Goal: Information Seeking & Learning: Find specific fact

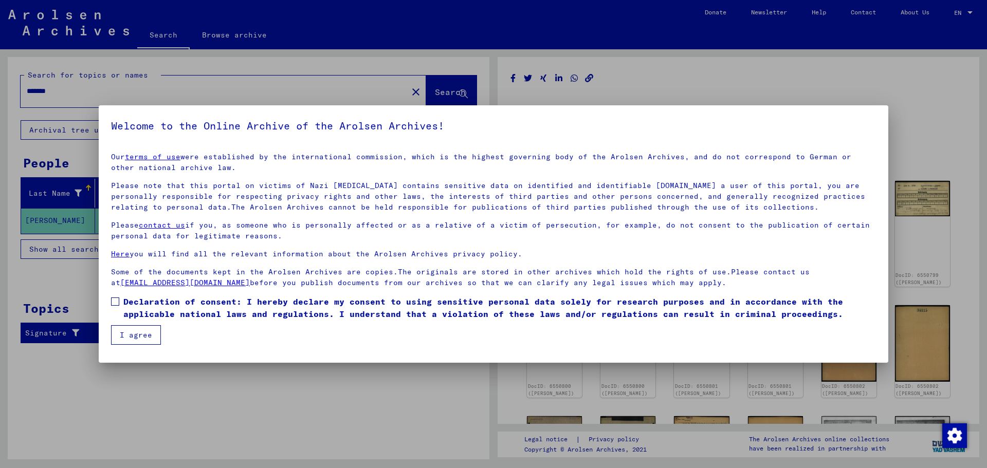
click at [173, 308] on span "Declaration of consent: I hereby declare my consent to using sensitive personal…" at bounding box center [499, 307] width 752 height 25
drag, startPoint x: 125, startPoint y: 336, endPoint x: 125, endPoint y: 302, distance: 33.4
click at [126, 336] on button "I agree" at bounding box center [136, 335] width 50 height 20
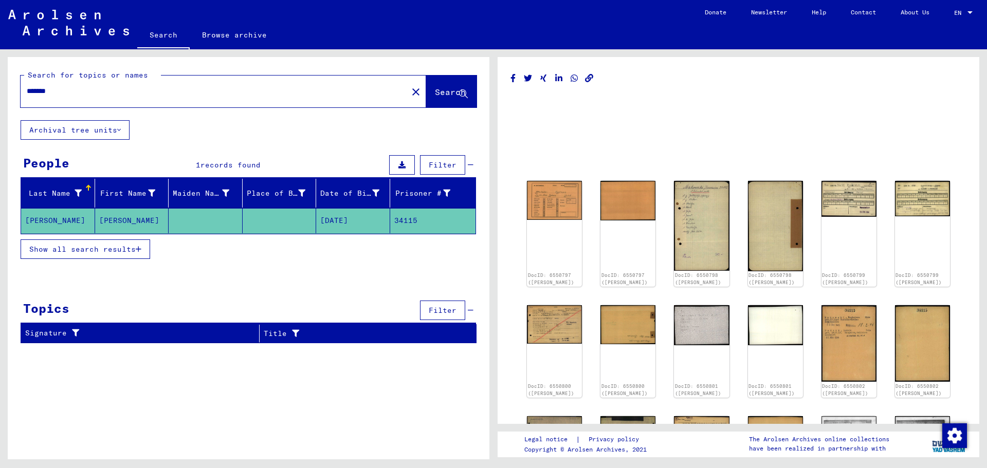
drag, startPoint x: 114, startPoint y: 94, endPoint x: 0, endPoint y: 98, distance: 114.1
click at [0, 98] on div "Search for topics or names ******* close Search Archival tree units People 1 re…" at bounding box center [246, 254] width 493 height 410
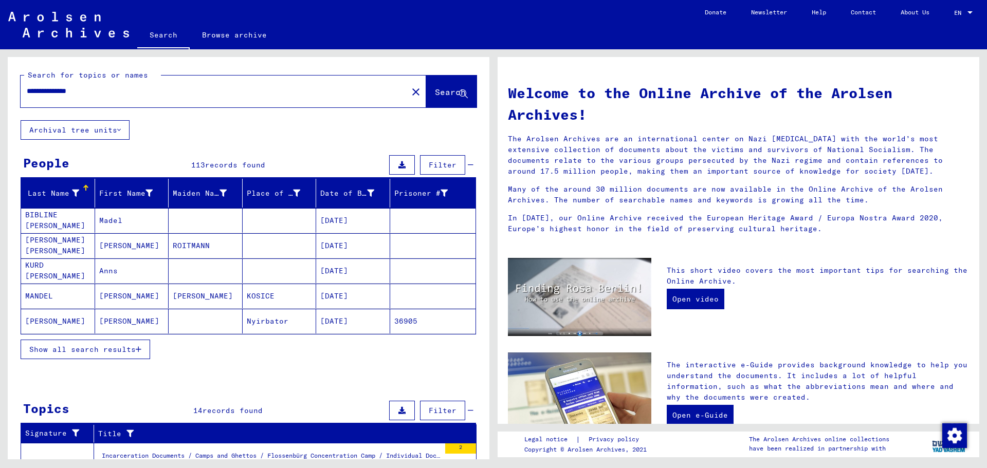
click at [67, 345] on button "Show all search results" at bounding box center [85, 350] width 129 height 20
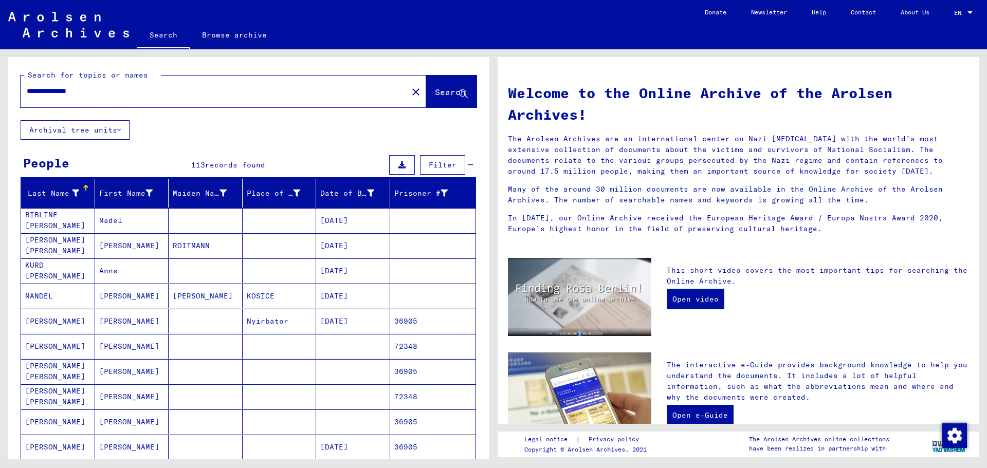
drag, startPoint x: 147, startPoint y: 90, endPoint x: 139, endPoint y: 90, distance: 7.7
click at [139, 90] on input "**********" at bounding box center [211, 91] width 368 height 11
type input "**********"
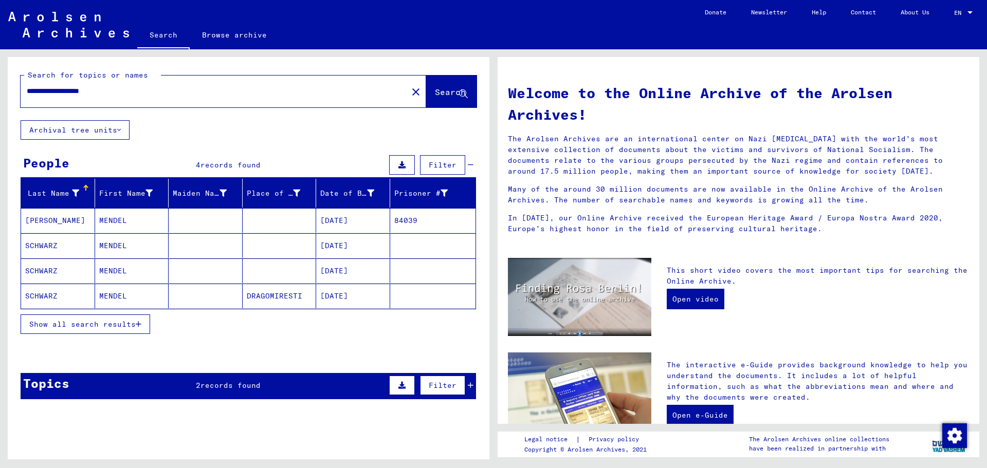
click at [121, 321] on span "Show all search results" at bounding box center [82, 324] width 106 height 9
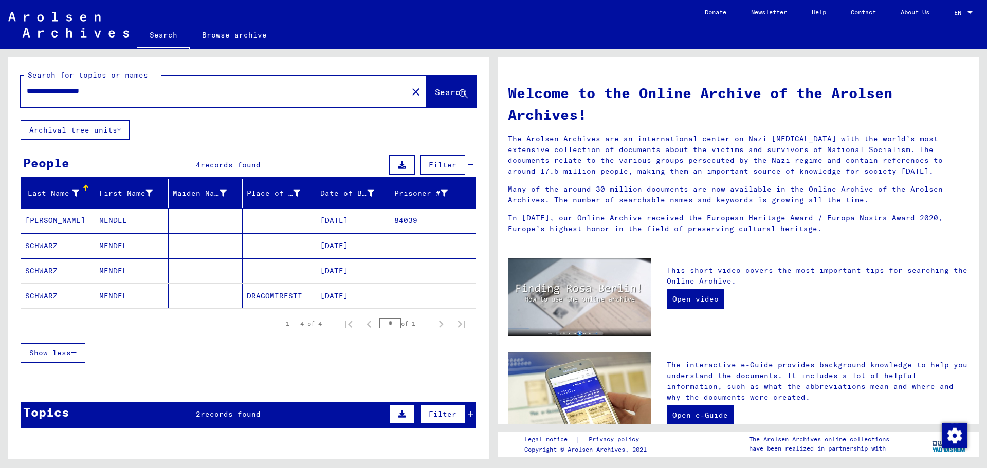
click at [232, 221] on mat-cell at bounding box center [206, 220] width 74 height 25
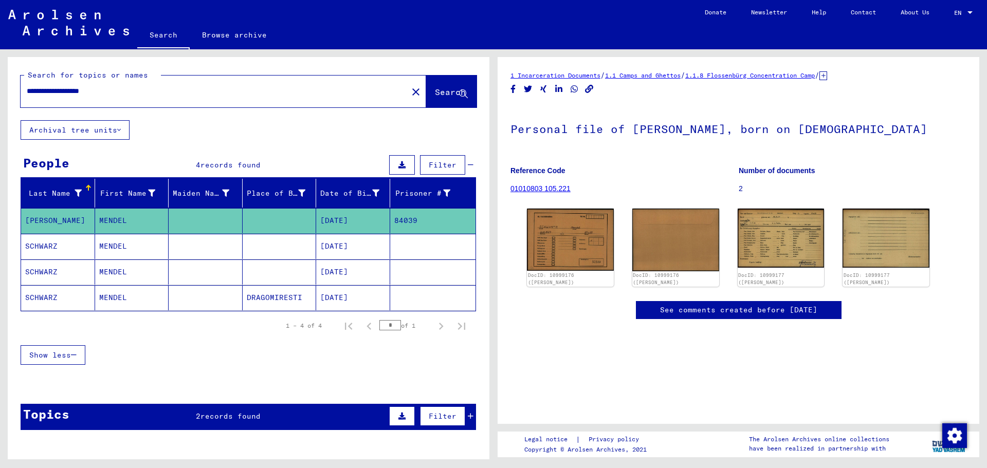
click at [219, 253] on mat-cell at bounding box center [206, 246] width 74 height 25
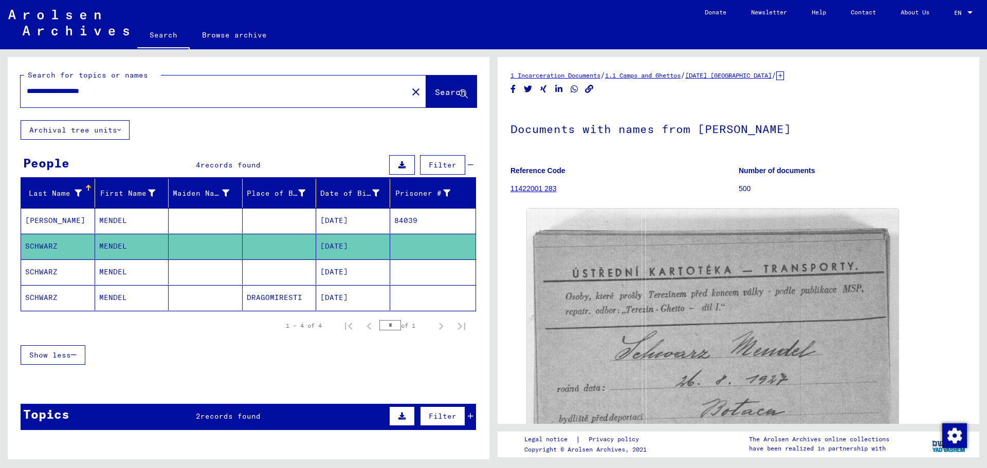
click at [130, 293] on mat-cell "MENDEL" at bounding box center [132, 297] width 74 height 25
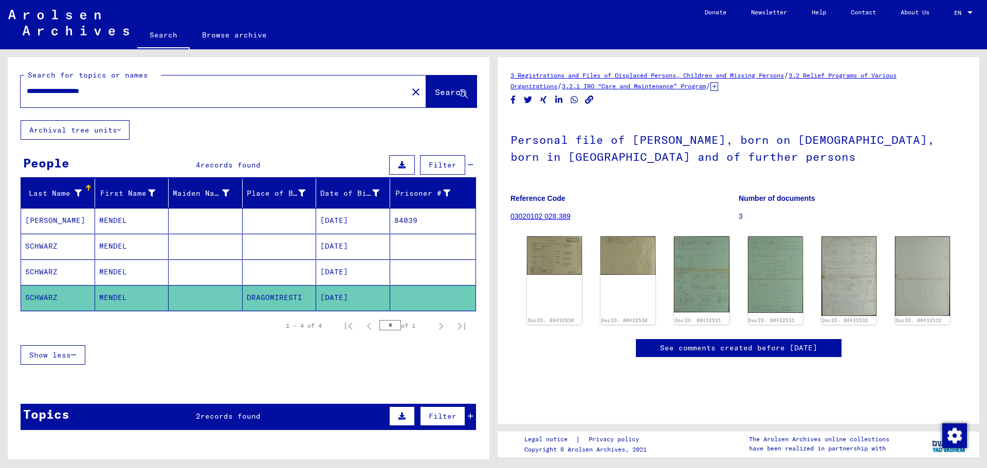
click at [220, 247] on mat-cell at bounding box center [206, 246] width 74 height 25
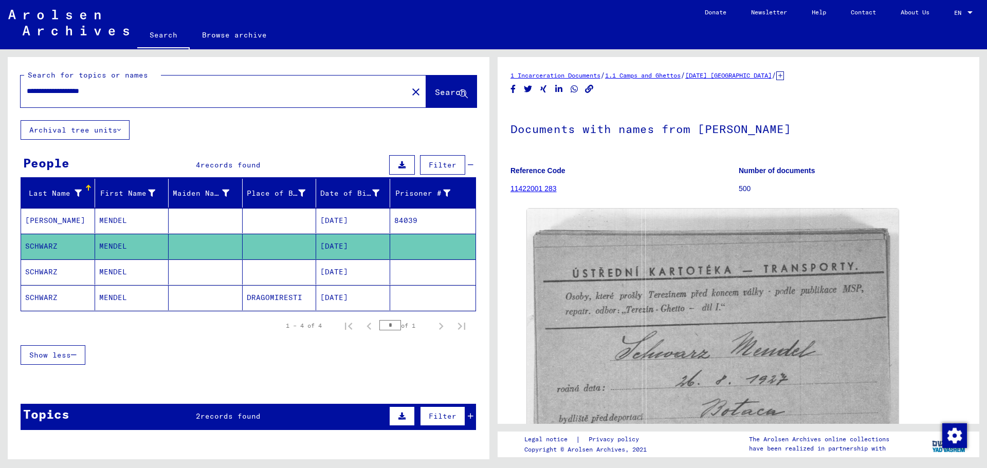
click at [233, 265] on mat-cell at bounding box center [206, 271] width 74 height 25
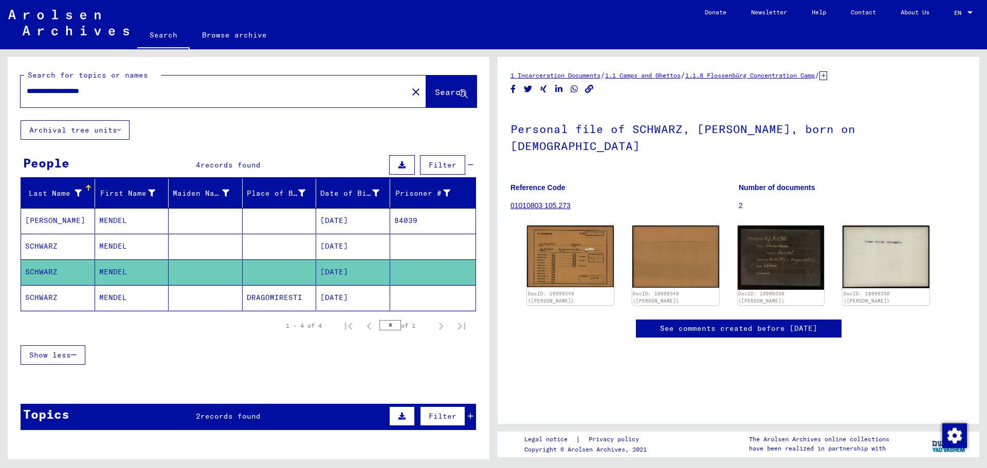
click at [304, 213] on mat-cell at bounding box center [280, 220] width 74 height 25
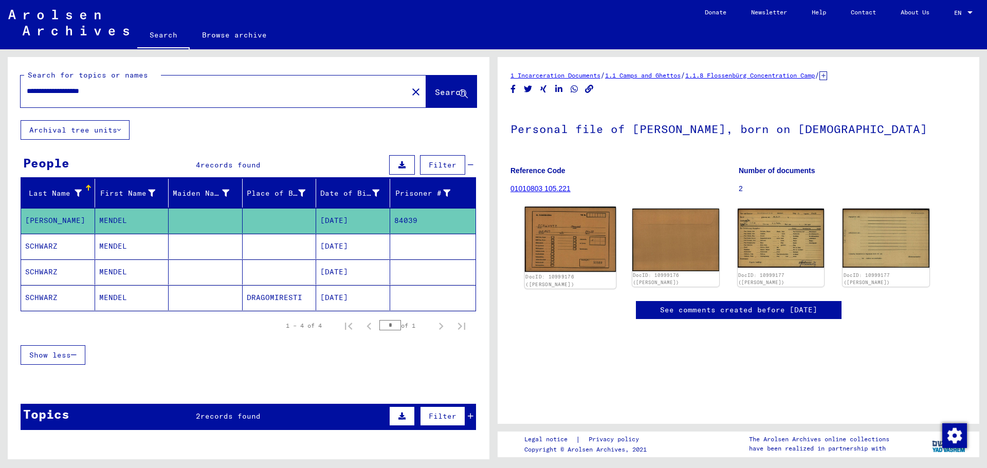
click at [574, 245] on img at bounding box center [570, 239] width 91 height 65
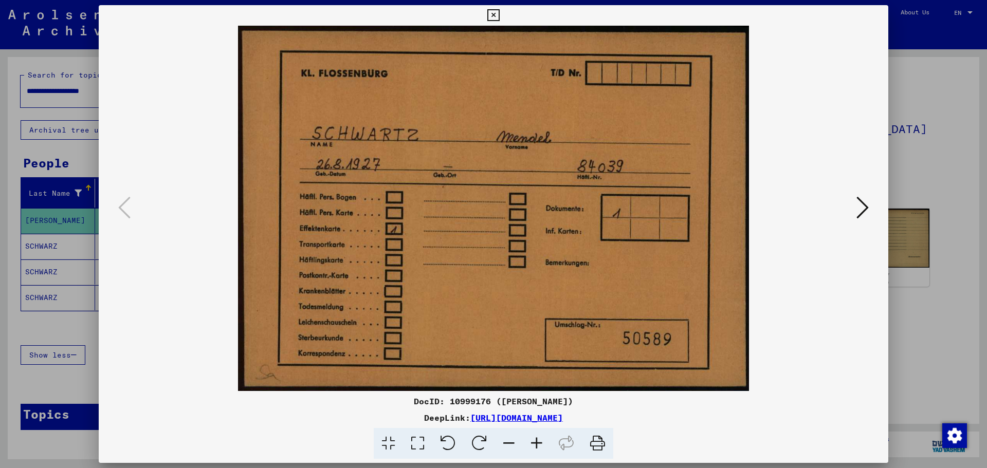
click at [859, 199] on icon at bounding box center [862, 207] width 12 height 25
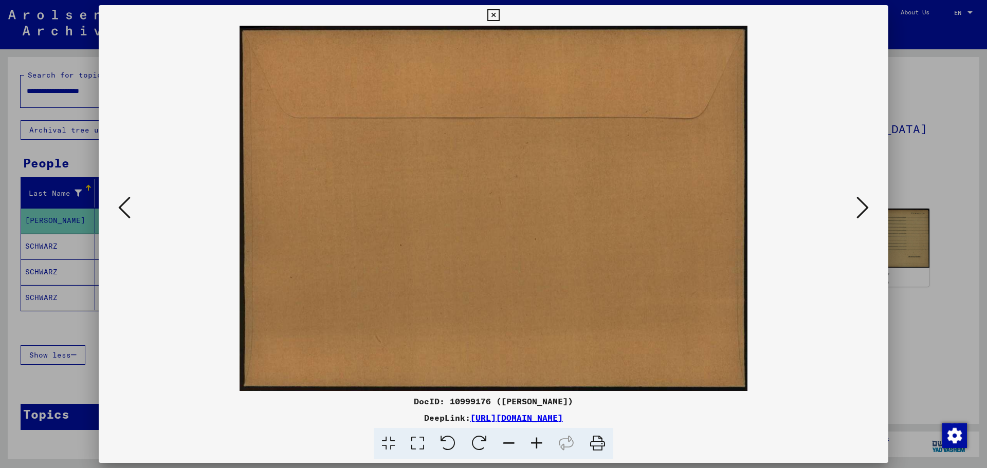
click at [859, 199] on icon at bounding box center [862, 207] width 12 height 25
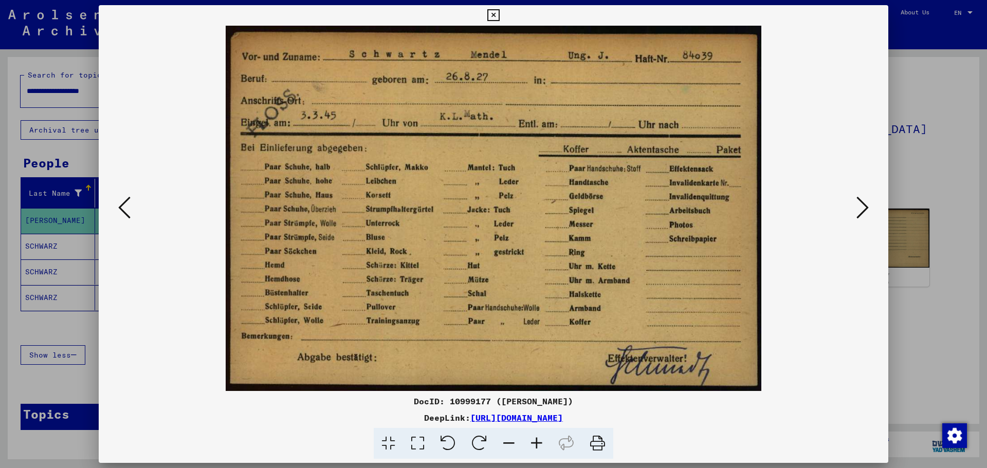
click at [933, 76] on div at bounding box center [493, 234] width 987 height 468
